Goal: Information Seeking & Learning: Learn about a topic

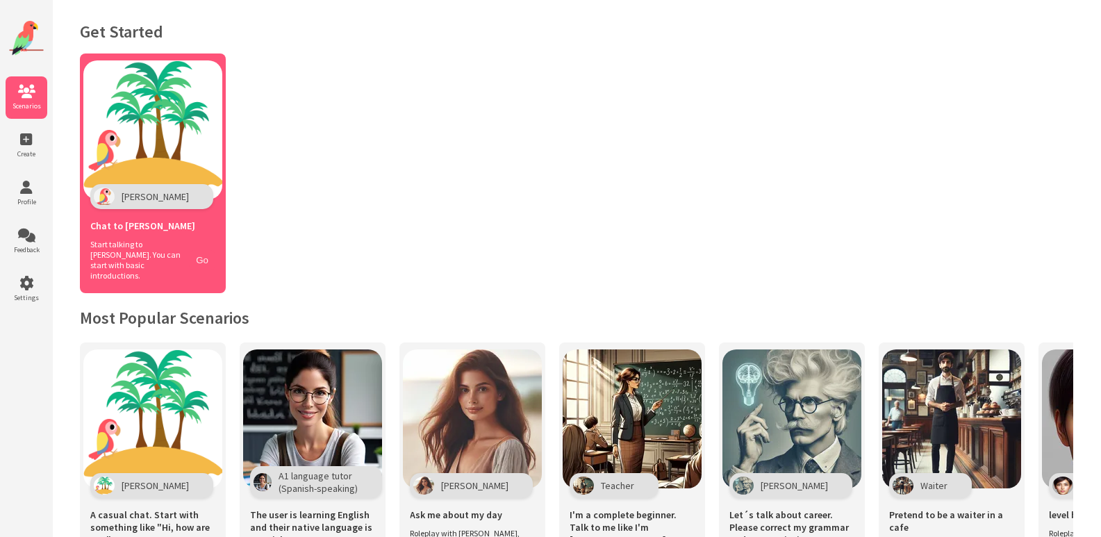
click at [201, 250] on button "Go" at bounding box center [202, 260] width 26 height 20
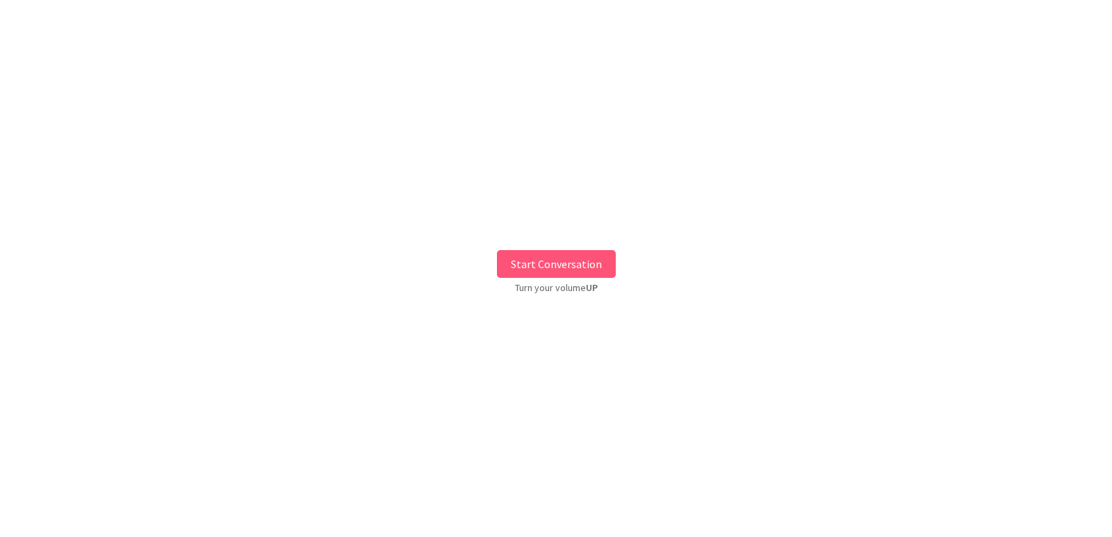
click at [564, 259] on button "Start Conversation" at bounding box center [556, 264] width 119 height 28
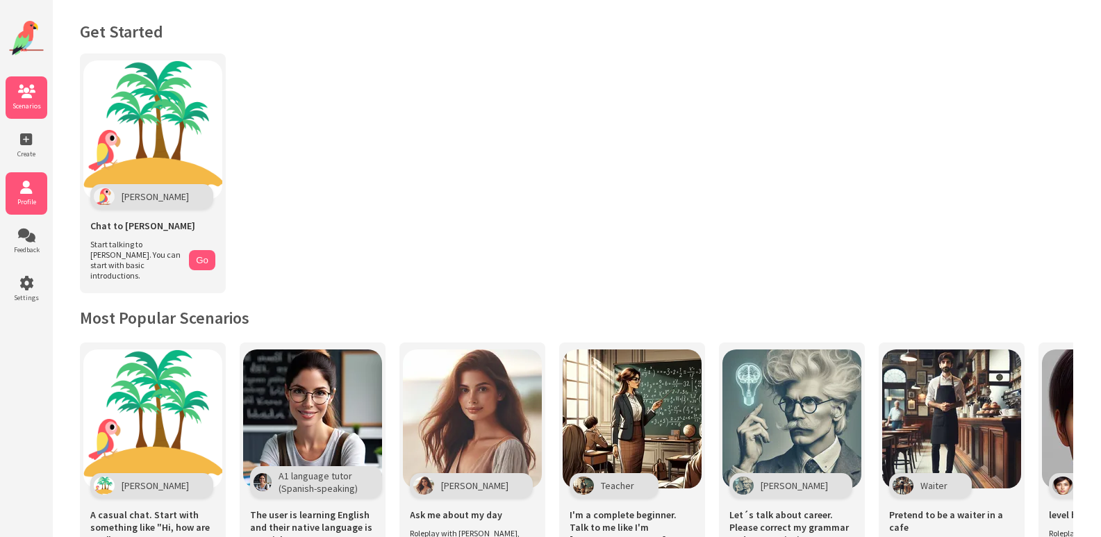
click at [26, 191] on icon at bounding box center [27, 188] width 42 height 14
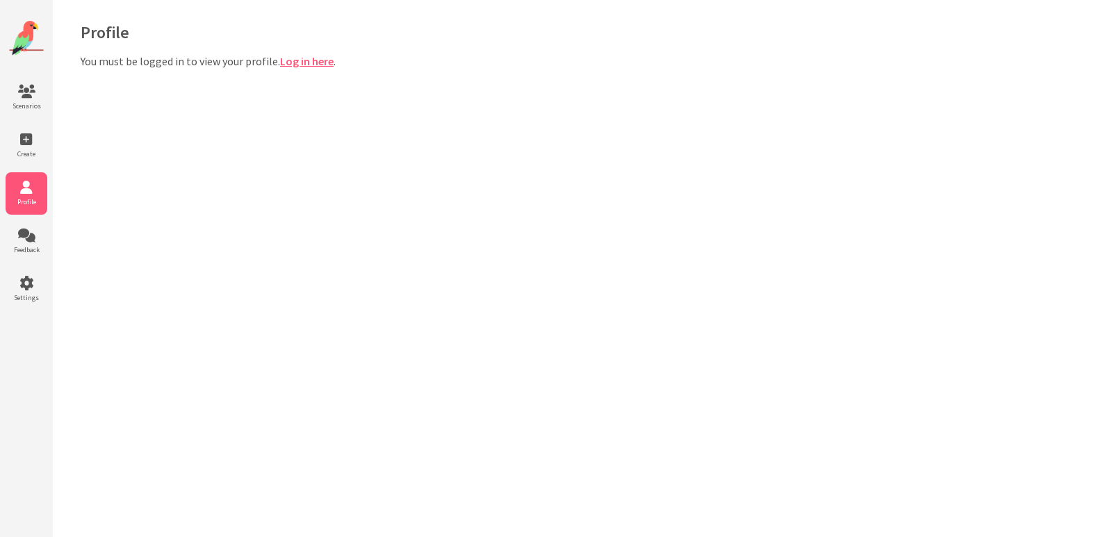
click at [33, 38] on img at bounding box center [26, 38] width 35 height 35
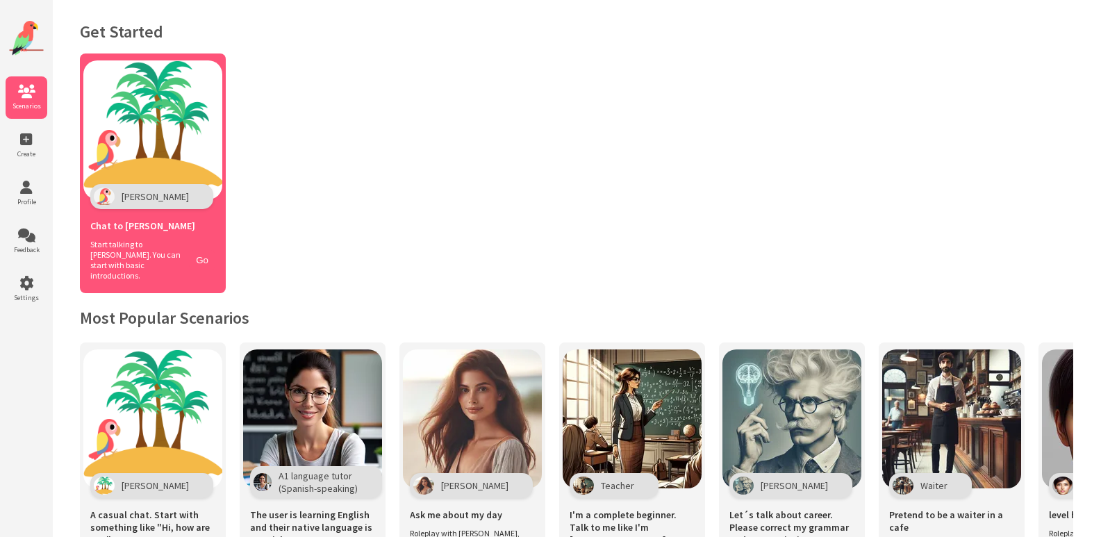
click at [138, 179] on img at bounding box center [152, 129] width 139 height 139
click at [170, 249] on span "Start talking to [PERSON_NAME]. You can start with basic introductions." at bounding box center [136, 260] width 92 height 42
